Goal: Information Seeking & Learning: Learn about a topic

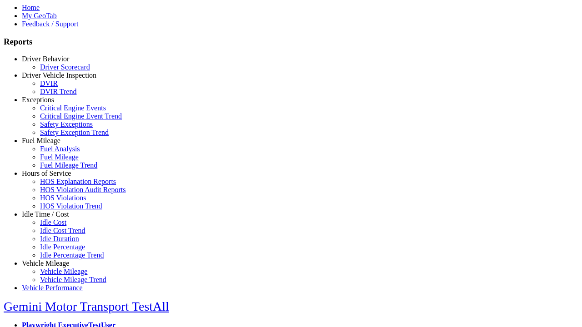
click at [52, 144] on link "Fuel Mileage" at bounding box center [41, 141] width 39 height 8
click at [59, 169] on link "Fuel Mileage Trend" at bounding box center [68, 165] width 57 height 8
select select "**********"
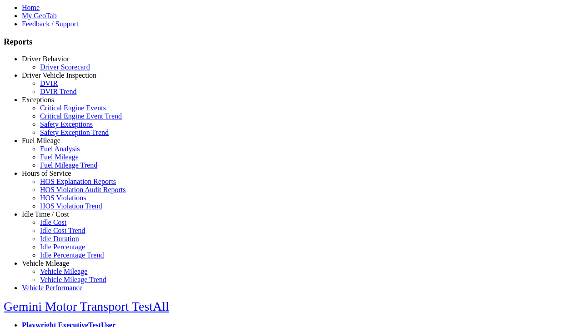
type input "**********"
